Goal: Transaction & Acquisition: Purchase product/service

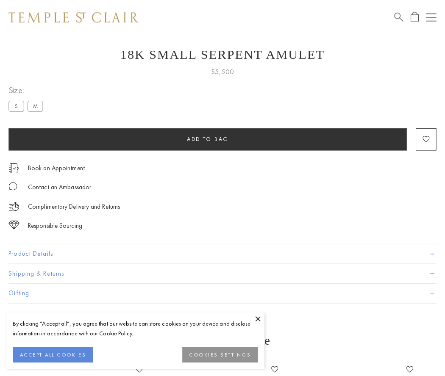
scroll to position [34, 0]
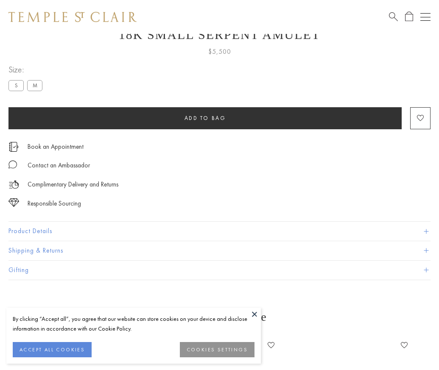
click at [205, 118] on span "Add to bag" at bounding box center [205, 117] width 42 height 7
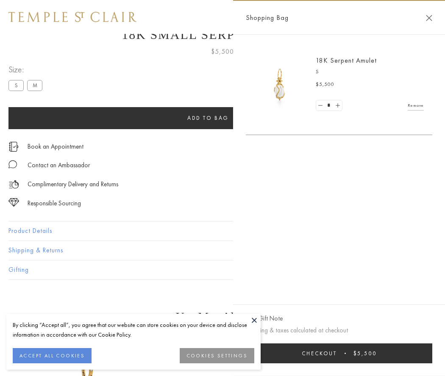
click at [345, 353] on button "Checkout $5,500" at bounding box center [339, 354] width 186 height 20
